Goal: Information Seeking & Learning: Learn about a topic

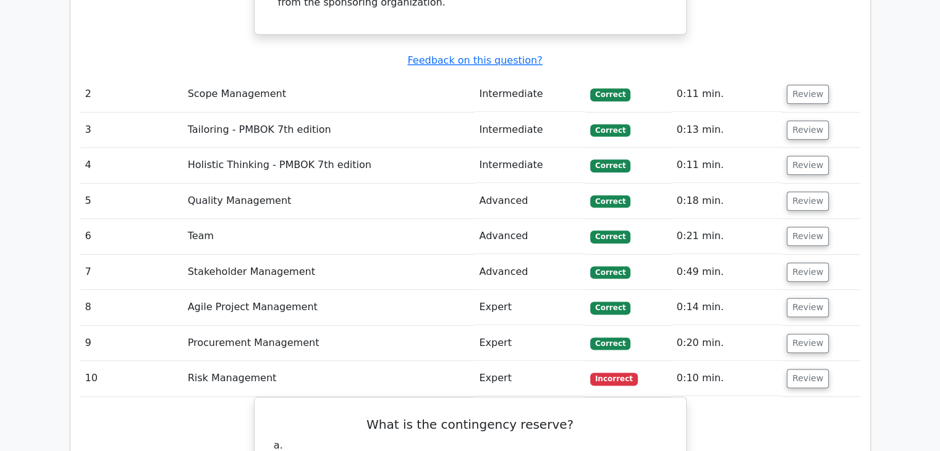
scroll to position [1456, 0]
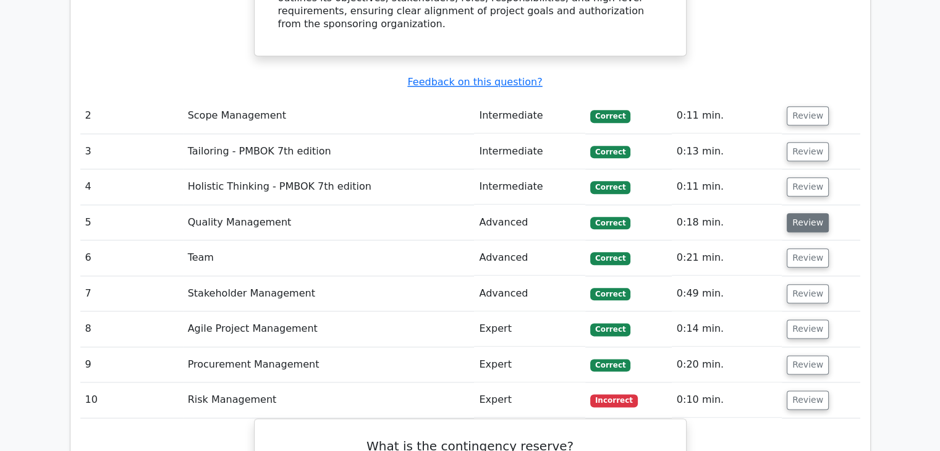
click at [803, 213] on button "Review" at bounding box center [808, 222] width 42 height 19
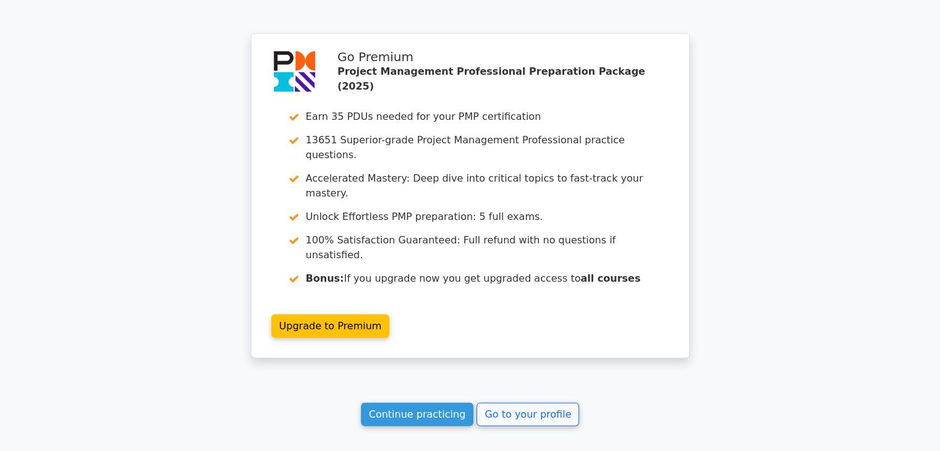
scroll to position [3031, 0]
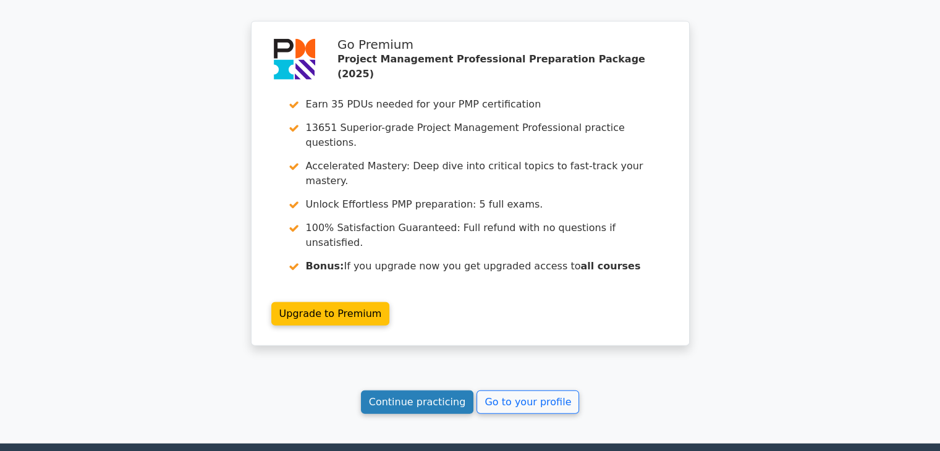
click at [448, 391] on link "Continue practicing" at bounding box center [417, 402] width 113 height 23
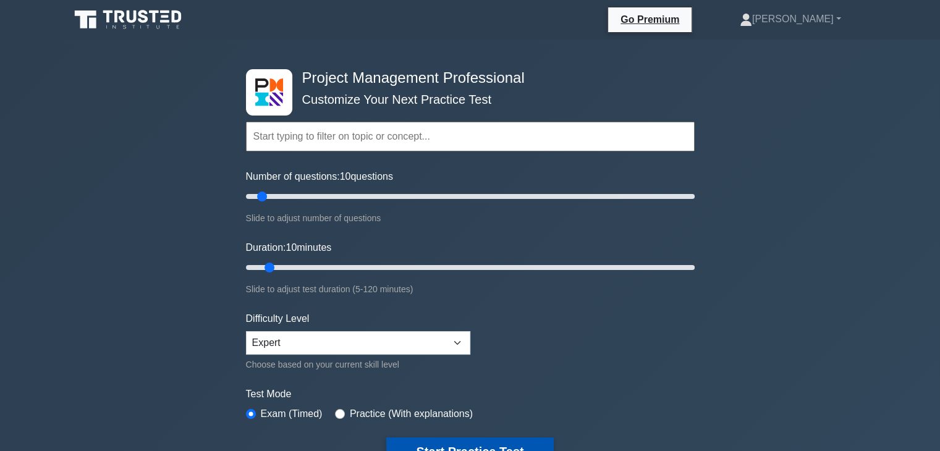
click at [461, 443] on button "Start Practice Test" at bounding box center [469, 452] width 167 height 28
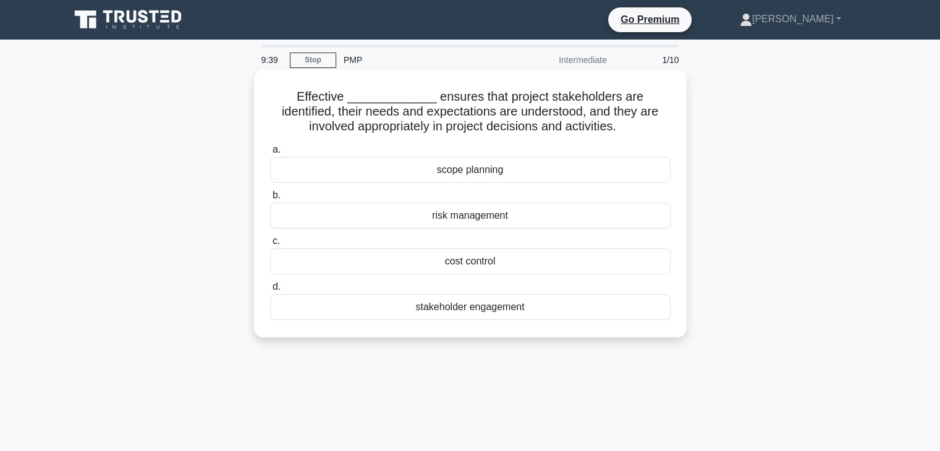
click at [470, 309] on div "stakeholder engagement" at bounding box center [470, 307] width 401 height 26
click at [270, 291] on input "d. stakeholder engagement" at bounding box center [270, 287] width 0 height 8
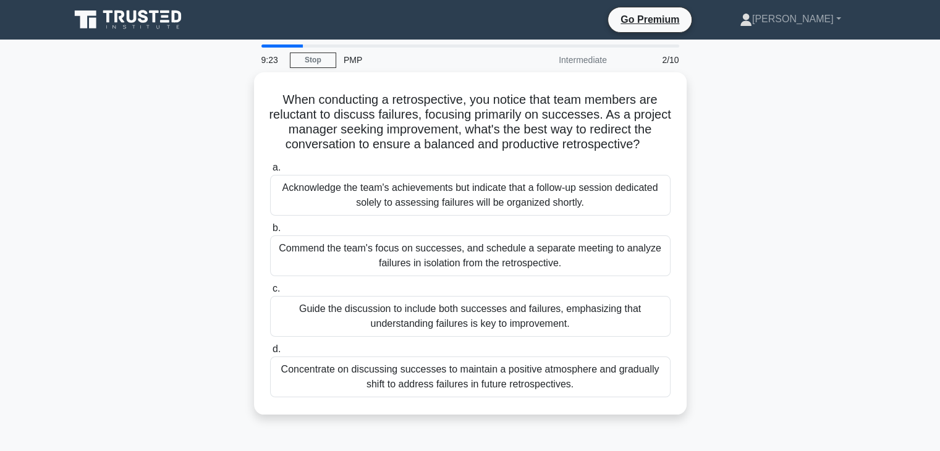
click at [470, 309] on div "Guide the discussion to include both successes and failures, emphasizing that u…" at bounding box center [470, 316] width 401 height 41
click at [270, 293] on input "c. Guide the discussion to include both successes and failures, emphasizing tha…" at bounding box center [270, 289] width 0 height 8
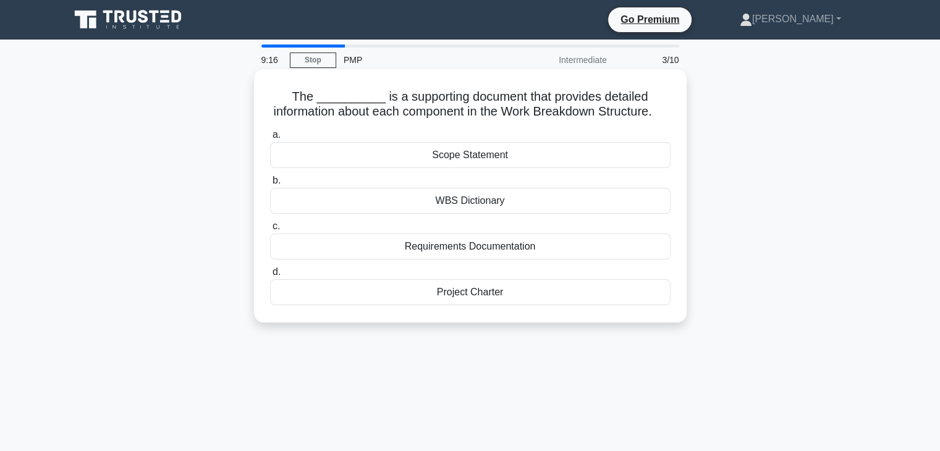
click at [477, 214] on div "WBS Dictionary" at bounding box center [470, 201] width 401 height 26
click at [270, 185] on input "b. WBS Dictionary" at bounding box center [270, 181] width 0 height 8
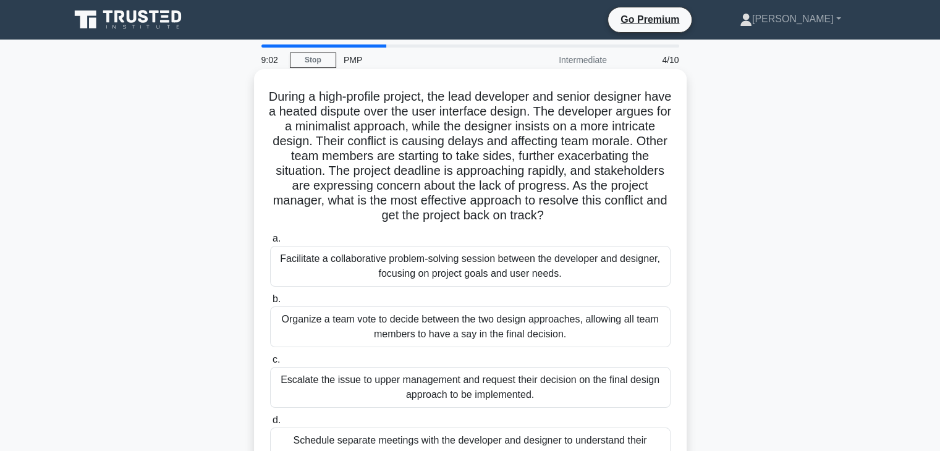
click at [457, 263] on div "Facilitate a collaborative problem-solving session between the developer and de…" at bounding box center [470, 266] width 401 height 41
click at [270, 243] on input "a. Facilitate a collaborative problem-solving session between the developer and…" at bounding box center [270, 239] width 0 height 8
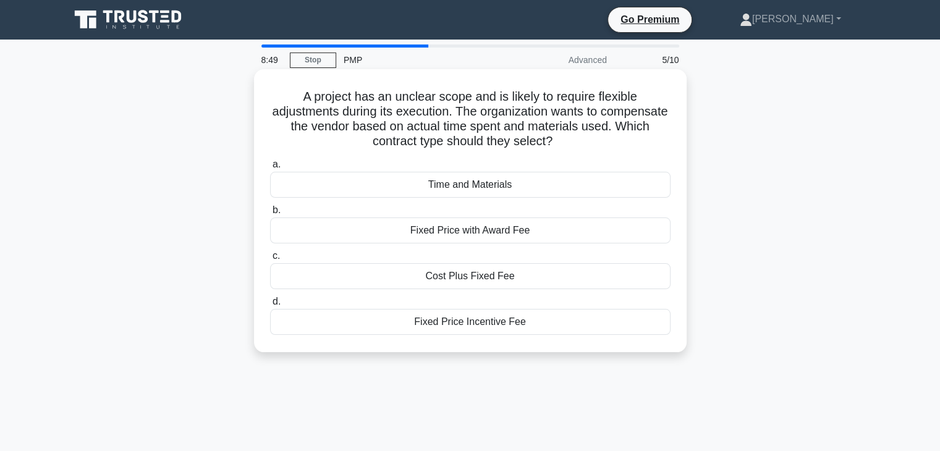
click at [469, 185] on div "Time and Materials" at bounding box center [470, 185] width 401 height 26
click at [270, 169] on input "a. Time and Materials" at bounding box center [270, 165] width 0 height 8
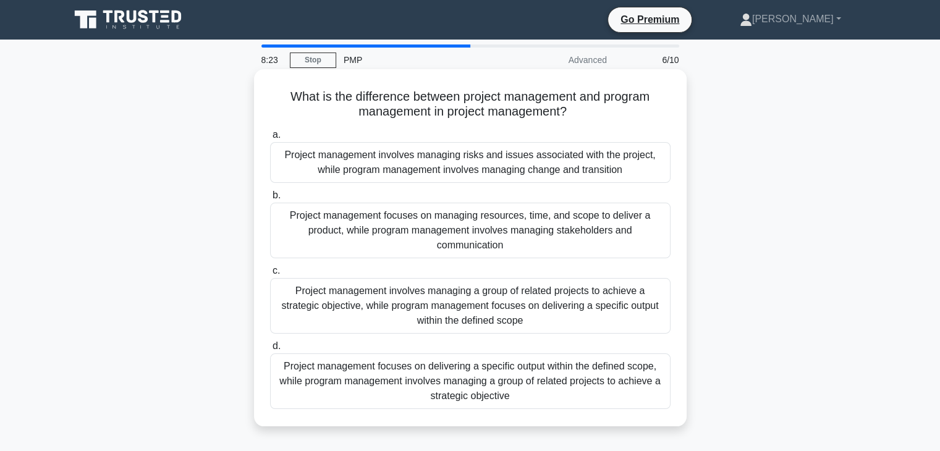
click at [476, 373] on div "Project management focuses on delivering a specific output within the defined s…" at bounding box center [470, 382] width 401 height 56
click at [270, 350] on input "d. Project management focuses on delivering a specific output within the define…" at bounding box center [270, 346] width 0 height 8
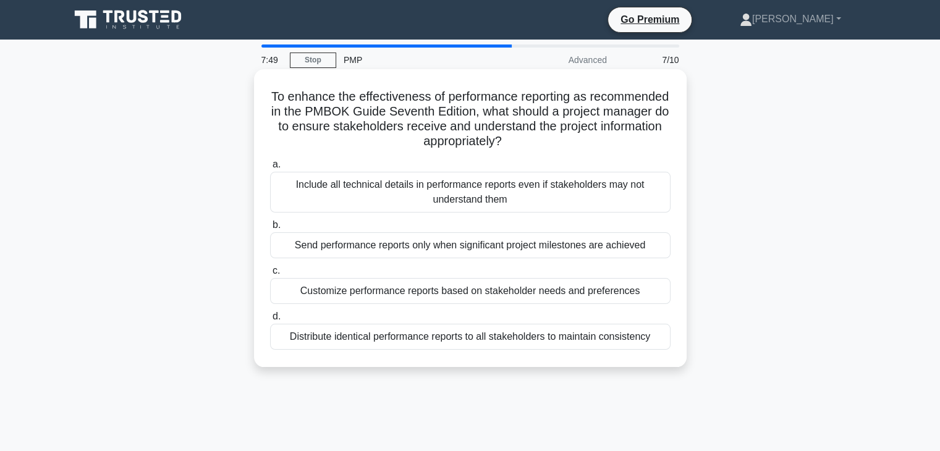
click at [478, 294] on div "Customize performance reports based on stakeholder needs and preferences" at bounding box center [470, 291] width 401 height 26
click at [270, 275] on input "c. Customize performance reports based on stakeholder needs and preferences" at bounding box center [270, 271] width 0 height 8
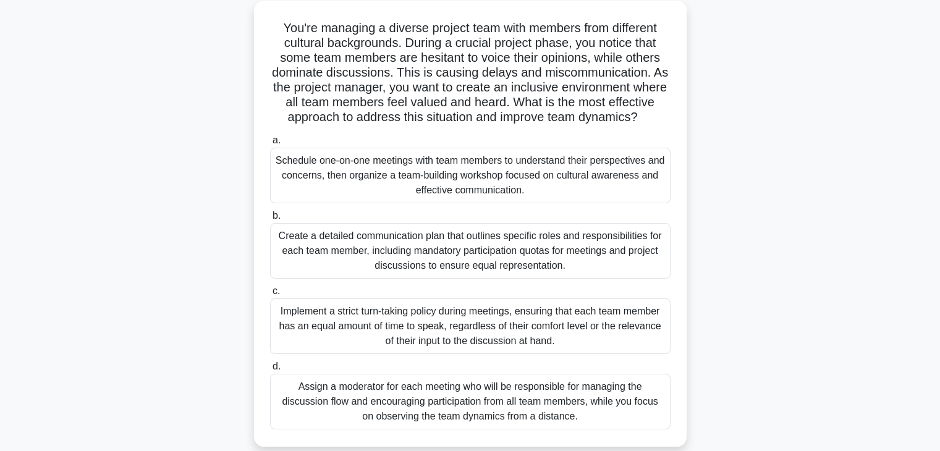
scroll to position [74, 0]
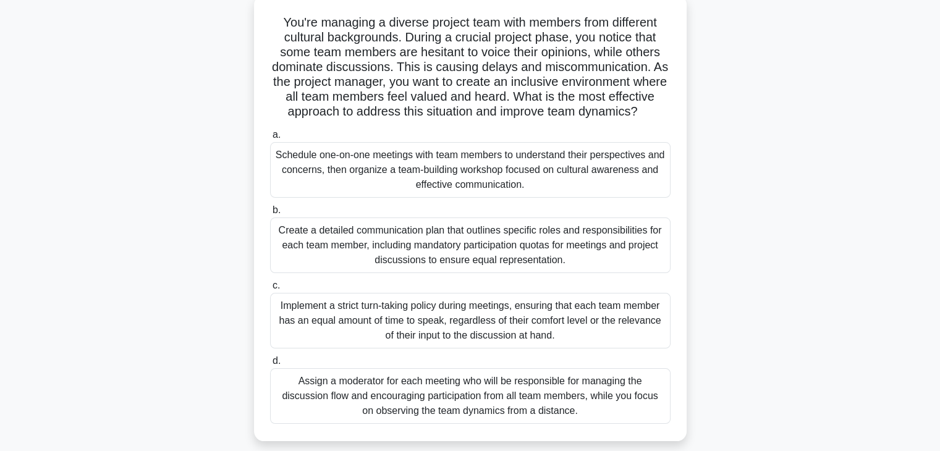
click at [483, 173] on div "Schedule one-on-one meetings with team members to understand their perspectives…" at bounding box center [470, 170] width 401 height 56
click at [270, 139] on input "a. Schedule one-on-one meetings with team members to understand their perspecti…" at bounding box center [270, 135] width 0 height 8
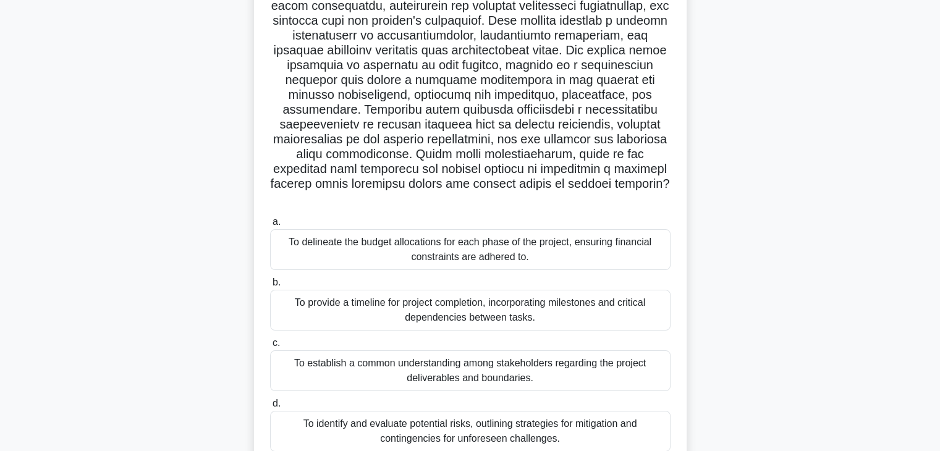
scroll to position [148, 0]
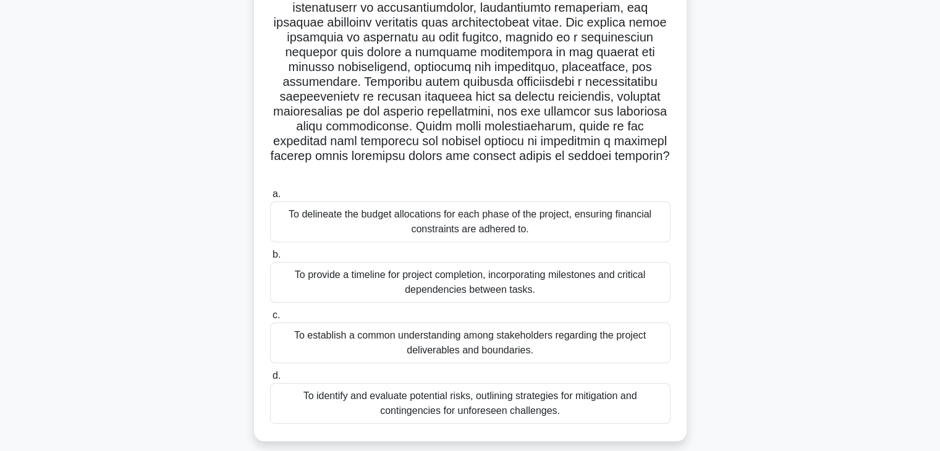
click at [487, 395] on div "To identify and evaluate potential risks, outlining strategies for mitigation a…" at bounding box center [470, 403] width 401 height 41
click at [270, 380] on input "d. To identify and evaluate potential risks, outlining strategies for mitigatio…" at bounding box center [270, 376] width 0 height 8
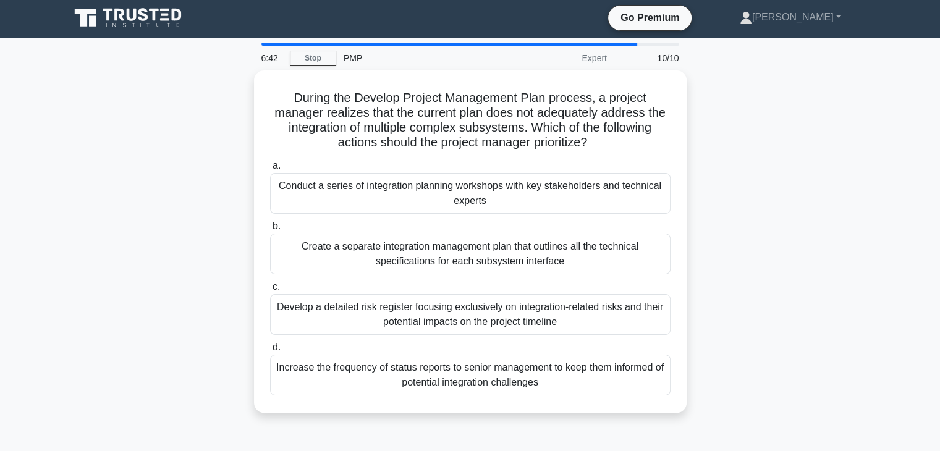
scroll to position [0, 0]
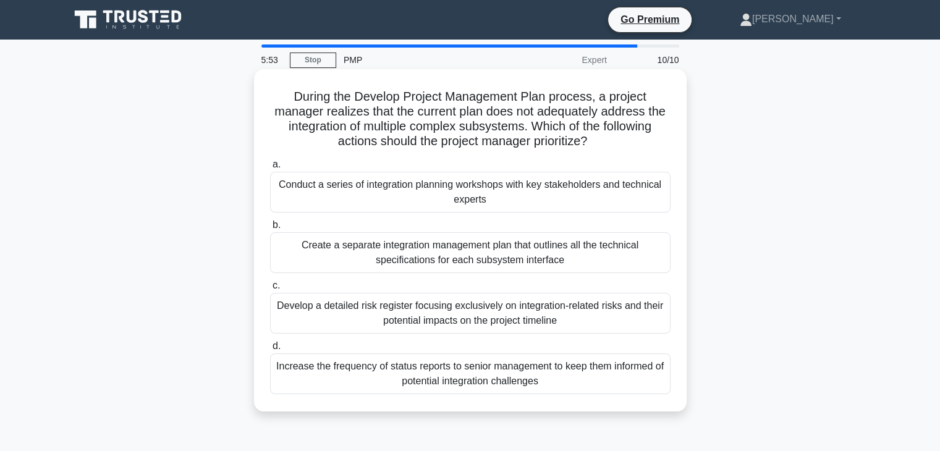
click at [462, 246] on div "Create a separate integration management plan that outlines all the technical s…" at bounding box center [470, 252] width 401 height 41
click at [270, 229] on input "b. Create a separate integration management plan that outlines all the technica…" at bounding box center [270, 225] width 0 height 8
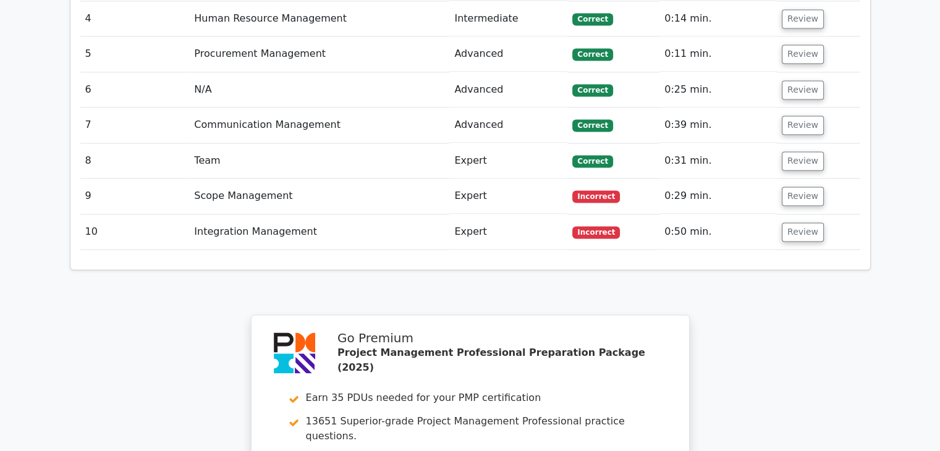
scroll to position [1830, 0]
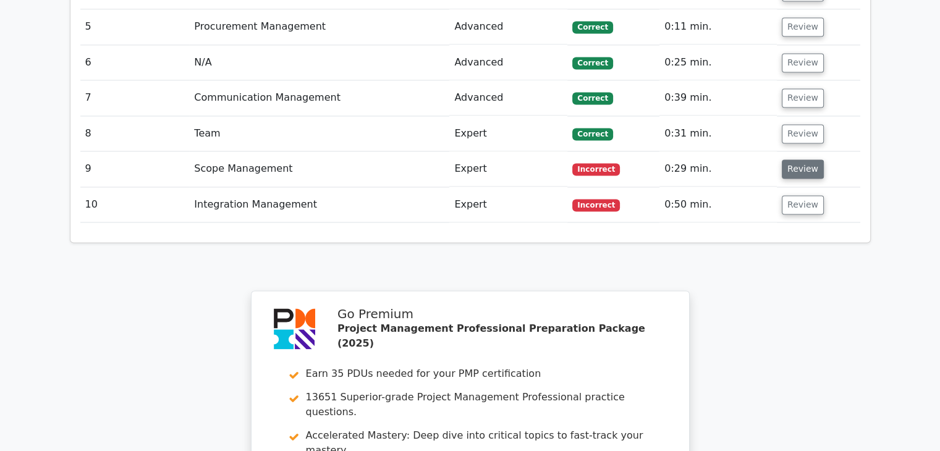
click at [782, 159] on button "Review" at bounding box center [803, 168] width 42 height 19
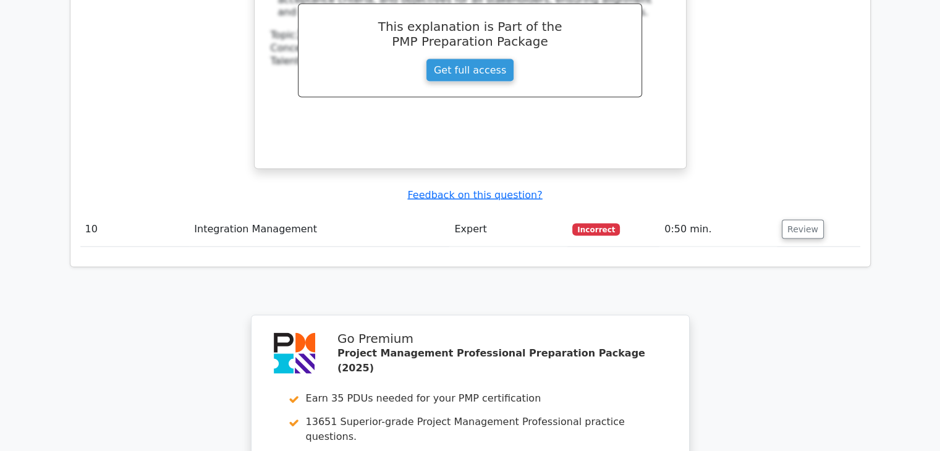
scroll to position [2596, 0]
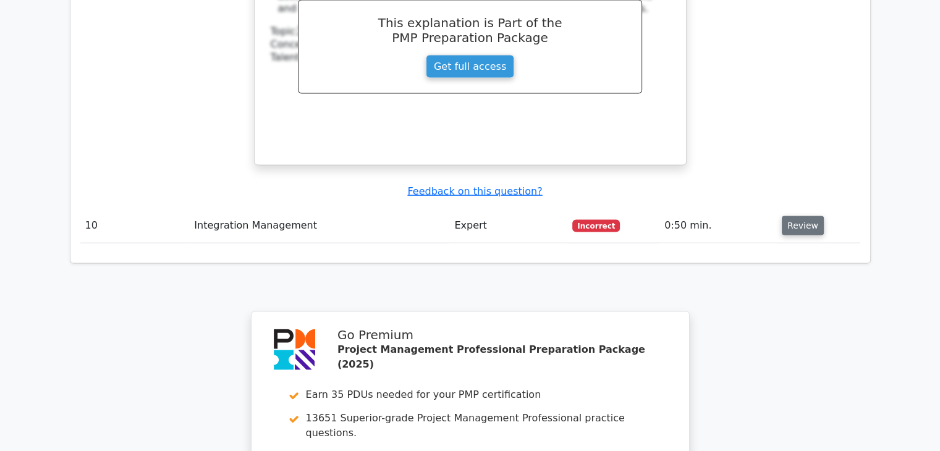
click at [782, 216] on button "Review" at bounding box center [803, 225] width 42 height 19
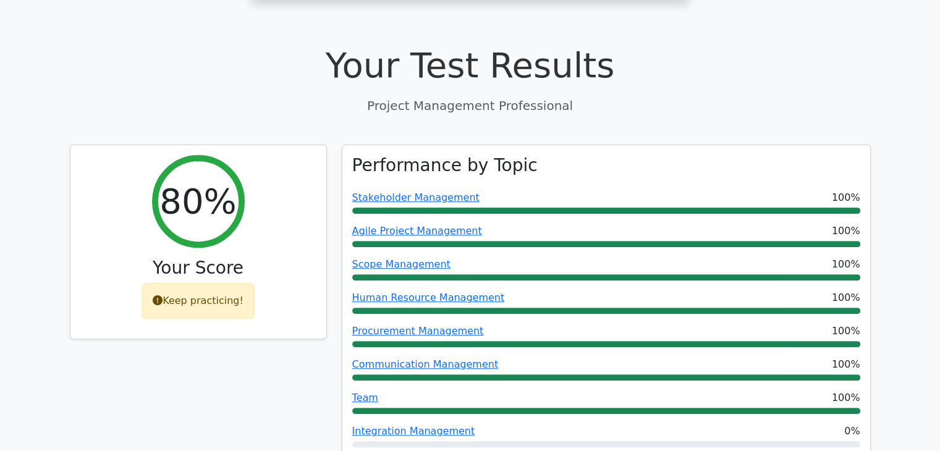
scroll to position [364, 0]
